Goal: Task Accomplishment & Management: Manage account settings

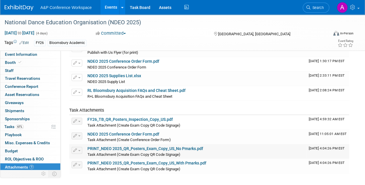
click at [189, 147] on link "PRINT_NDEO 2025_QR_Posters_Exam_Copy_US_No Pmarks.pdf" at bounding box center [146, 148] width 116 height 5
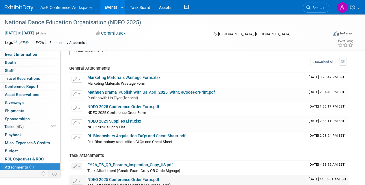
scroll to position [12, 0]
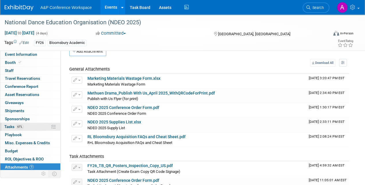
click at [10, 124] on span "Tasks 61%" at bounding box center [13, 126] width 19 height 5
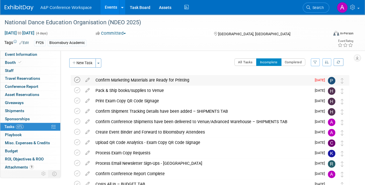
click at [78, 79] on icon at bounding box center [77, 80] width 6 height 6
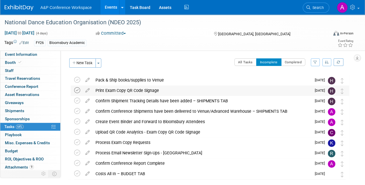
click at [77, 91] on icon at bounding box center [77, 90] width 6 height 6
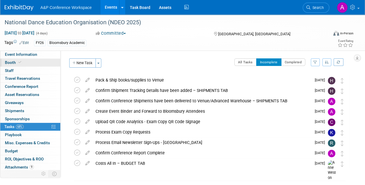
click at [10, 60] on span "Booth" at bounding box center [14, 62] width 18 height 5
select select "BUMD"
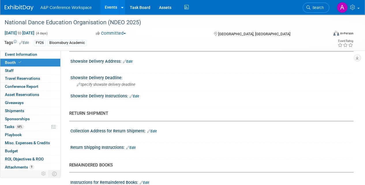
scroll to position [427, 0]
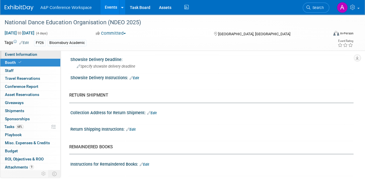
click at [19, 53] on span "Event Information" at bounding box center [21, 54] width 32 height 5
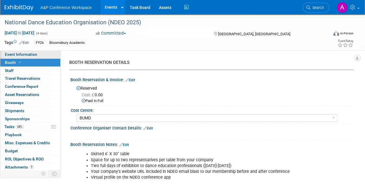
select select "Annual"
select select "Level 2"
select select "In-Person Booth"
select select "Drama & Performance Studies"
select select "Methuen Drama"
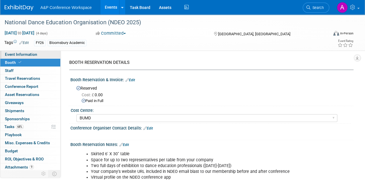
select select "[PERSON_NAME]"
select select "Networking/Commissioning"
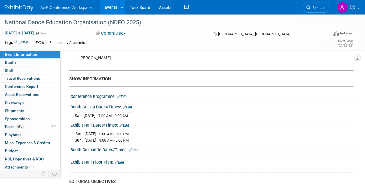
scroll to position [375, 0]
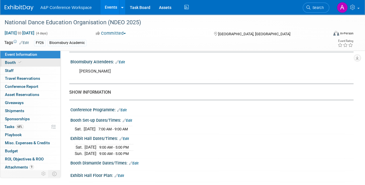
click at [12, 60] on span "Booth" at bounding box center [14, 62] width 18 height 5
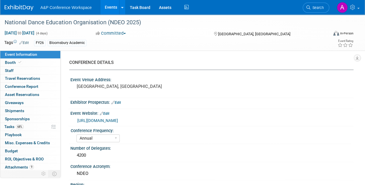
select select "BUMD"
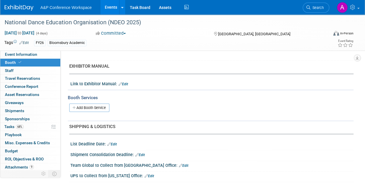
scroll to position [22, 0]
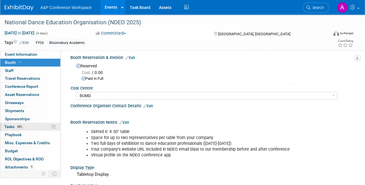
click at [6, 125] on span "Tasks 68%" at bounding box center [13, 126] width 19 height 5
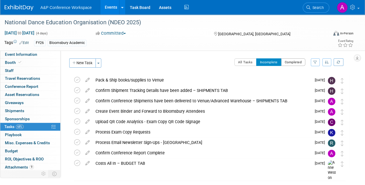
click at [295, 62] on button "Completed" at bounding box center [293, 62] width 25 height 8
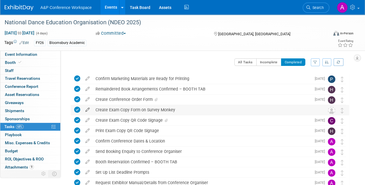
click at [88, 107] on icon at bounding box center [88, 108] width 10 height 7
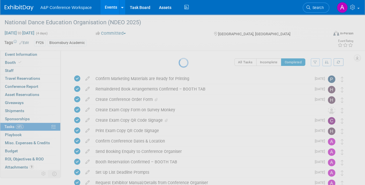
select select "8"
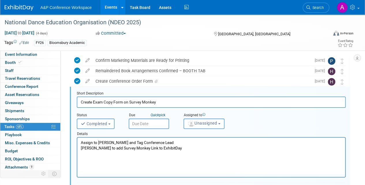
scroll to position [20, 0]
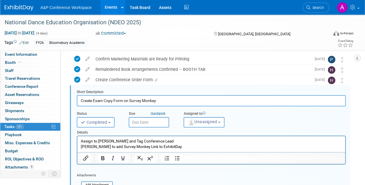
click at [153, 122] on input "text" at bounding box center [149, 122] width 40 height 10
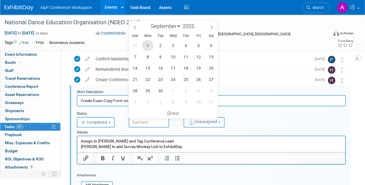
click at [148, 44] on span "1" at bounding box center [147, 45] width 11 height 11
type input "[DATE]"
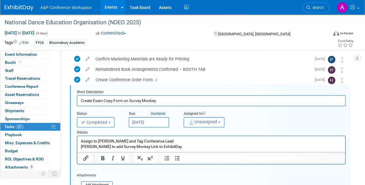
click at [198, 124] on button "Unassigned" at bounding box center [204, 122] width 41 height 10
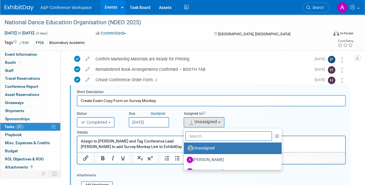
click at [200, 135] on input "text" at bounding box center [228, 136] width 87 height 10
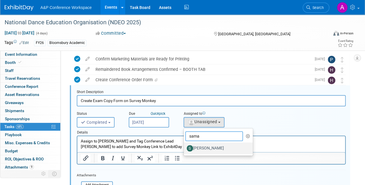
type input "sama"
drag, startPoint x: 133, startPoint y: 11, endPoint x: 210, endPoint y: 146, distance: 155.5
click at [210, 146] on label "[PERSON_NAME]" at bounding box center [217, 148] width 60 height 9
click at [185, 146] on input "[PERSON_NAME]" at bounding box center [183, 148] width 4 height 4
select select "dd475548-7710-49a5-a511-3269a2e33318"
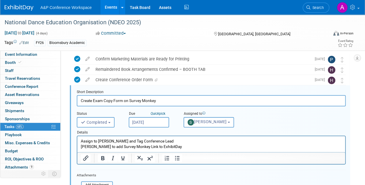
scroll to position [77, 0]
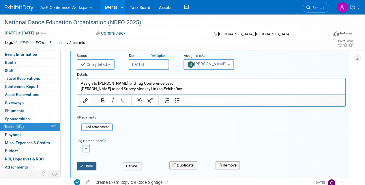
click at [87, 164] on button "Save" at bounding box center [87, 166] width 20 height 8
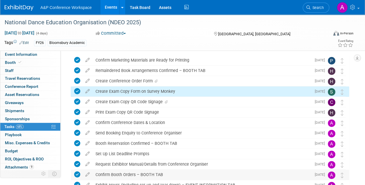
scroll to position [0, 0]
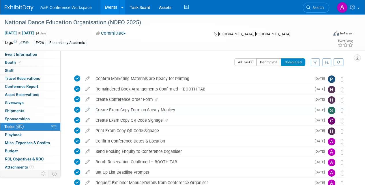
click at [266, 60] on button "Incomplete" at bounding box center [268, 62] width 25 height 8
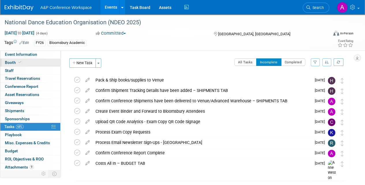
click at [9, 60] on span "Booth" at bounding box center [14, 62] width 18 height 5
select select "BUMD"
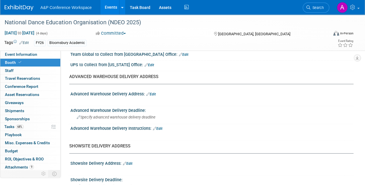
scroll to position [347, 0]
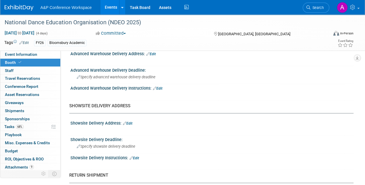
click at [132, 121] on link "Edit" at bounding box center [128, 123] width 10 height 4
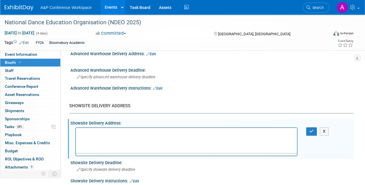
scroll to position [0, 0]
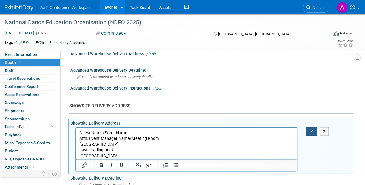
click at [314, 130] on icon "button" at bounding box center [312, 131] width 4 height 4
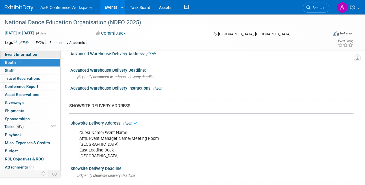
click at [39, 54] on link "Event Information" at bounding box center [30, 55] width 60 height 8
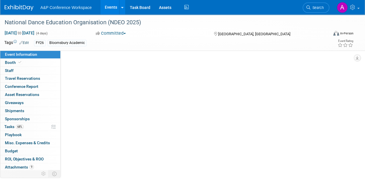
select select "Annual"
select select "Level 2"
select select "In-Person Booth"
select select "Drama & Performance Studies"
select select "Methuen Drama"
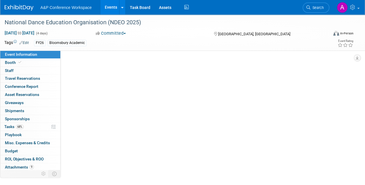
select select "[PERSON_NAME]"
select select "Networking/Commissioning"
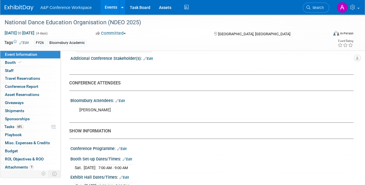
scroll to position [347, 0]
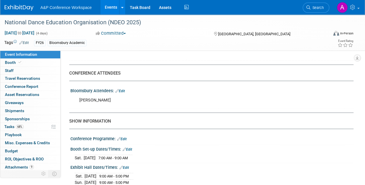
click at [125, 86] on div "Bloomsbury Attendees: Edit" at bounding box center [211, 90] width 283 height 8
click at [122, 89] on link "Edit" at bounding box center [121, 91] width 10 height 4
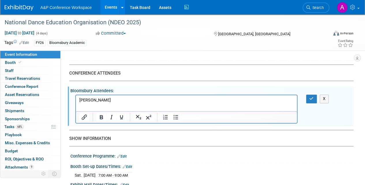
scroll to position [0, 0]
drag, startPoint x: 106, startPoint y: 100, endPoint x: 137, endPoint y: 191, distance: 96.4
click at [76, 98] on html "[PERSON_NAME]" at bounding box center [186, 99] width 221 height 8
copy p "[PERSON_NAME]"
click at [310, 96] on icon "button" at bounding box center [312, 98] width 4 height 4
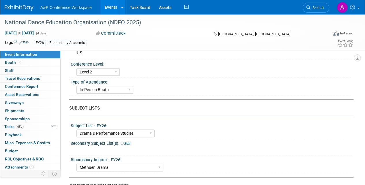
scroll to position [144, 0]
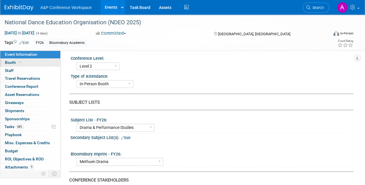
click at [14, 61] on span "Booth" at bounding box center [14, 62] width 18 height 5
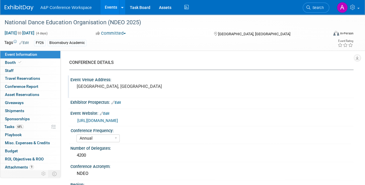
select select "BUMD"
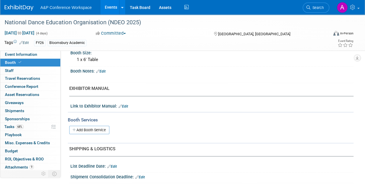
scroll to position [347, 0]
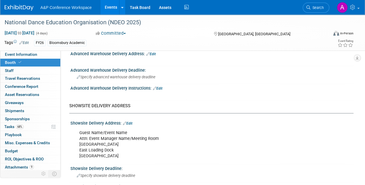
click at [128, 121] on link "Edit" at bounding box center [128, 123] width 10 height 4
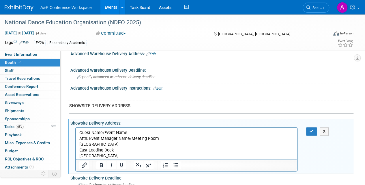
scroll to position [0, 0]
click at [101, 131] on p "Guest Name/Event Name Attn: Event Manager Name/Meeting Room [STREET_ADDRESS]" at bounding box center [186, 144] width 215 height 29
click at [129, 133] on p "[PERSON_NAME]/Event Name Attn: Event Manager Name/Meeting Room [STREET_ADDRESS]" at bounding box center [186, 144] width 215 height 29
click at [310, 129] on icon "button" at bounding box center [312, 131] width 4 height 4
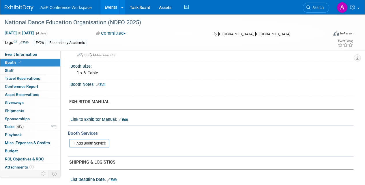
scroll to position [87, 0]
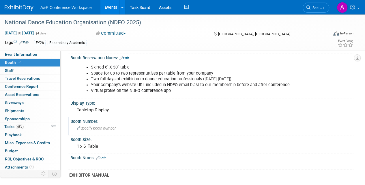
click at [106, 126] on span "Specify booth number" at bounding box center [96, 128] width 39 height 4
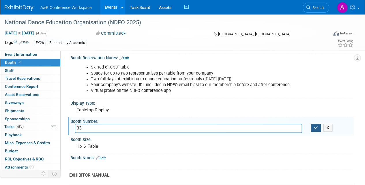
type input "33"
click at [317, 126] on icon "button" at bounding box center [316, 128] width 4 height 4
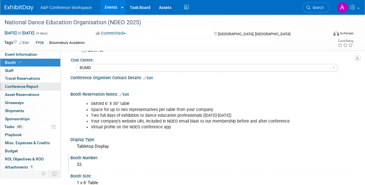
scroll to position [0, 0]
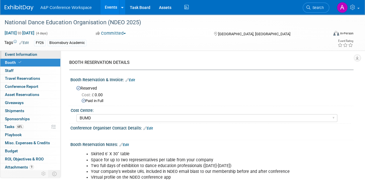
click at [26, 54] on span "Event Information" at bounding box center [21, 54] width 32 height 5
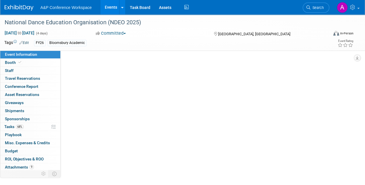
select select "Annual"
select select "Level 2"
select select "In-Person Booth"
select select "Drama & Performance Studies"
select select "Methuen Drama"
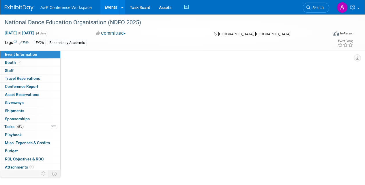
select select "[PERSON_NAME]"
select select "Networking/Commissioning"
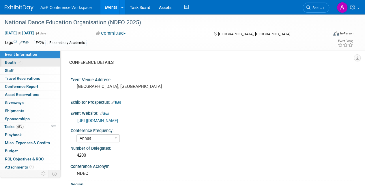
click at [11, 60] on span "Booth" at bounding box center [14, 62] width 18 height 5
select select "BUMD"
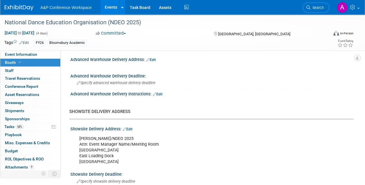
scroll to position [404, 0]
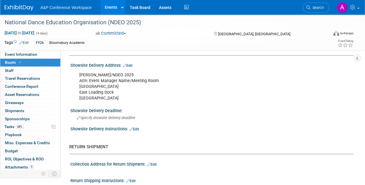
click at [128, 79] on div "[PERSON_NAME]/NDEO 2025 Attn: Event Manager Name/Meeting Room [STREET_ADDRESS]" at bounding box center [186, 86] width 222 height 35
click at [129, 79] on div "[PERSON_NAME]/NDEO 2025 Attn: Event Manager Name/Meeting Room [STREET_ADDRESS]" at bounding box center [186, 86] width 222 height 35
click at [131, 64] on link "Edit" at bounding box center [128, 66] width 10 height 4
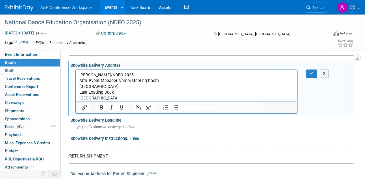
scroll to position [0, 0]
drag, startPoint x: 128, startPoint y: 80, endPoint x: 136, endPoint y: 80, distance: 8.4
click at [128, 80] on p "[PERSON_NAME]/NDEO 2025 Attn: Event Manager Name/Meeting Room [STREET_ADDRESS]" at bounding box center [186, 86] width 215 height 29
drag, startPoint x: 148, startPoint y: 79, endPoint x: 159, endPoint y: 79, distance: 10.1
click at [149, 79] on p "[PERSON_NAME]/NDEO 2025 Attn: [PERSON_NAME] /Meeting Room [STREET_ADDRESS]" at bounding box center [186, 86] width 215 height 29
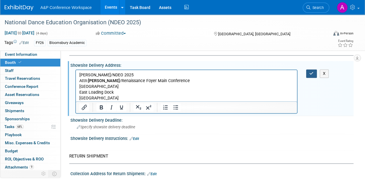
drag, startPoint x: 313, startPoint y: 71, endPoint x: 208, endPoint y: 27, distance: 114.2
click at [313, 71] on icon "button" at bounding box center [312, 73] width 4 height 4
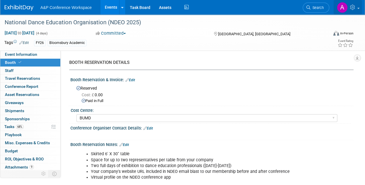
click at [358, 8] on span at bounding box center [359, 8] width 2 height 1
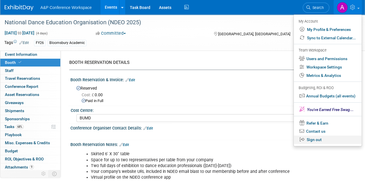
click at [320, 139] on link "Sign out" at bounding box center [328, 139] width 68 height 8
